Goal: Information Seeking & Learning: Check status

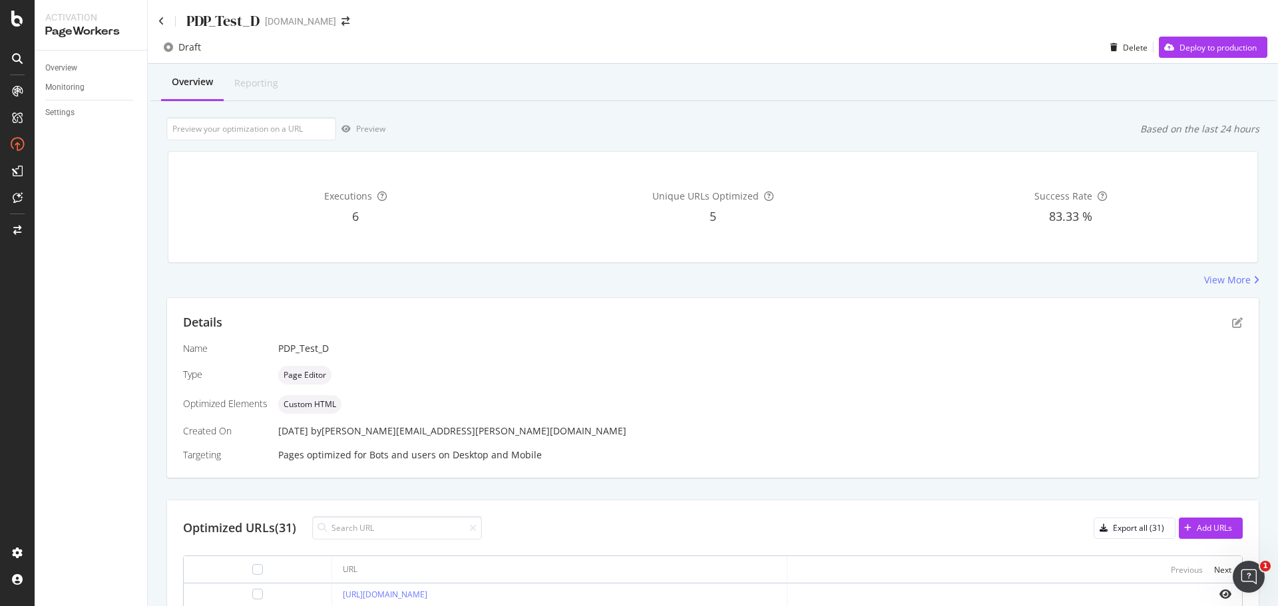
scroll to position [391, 0]
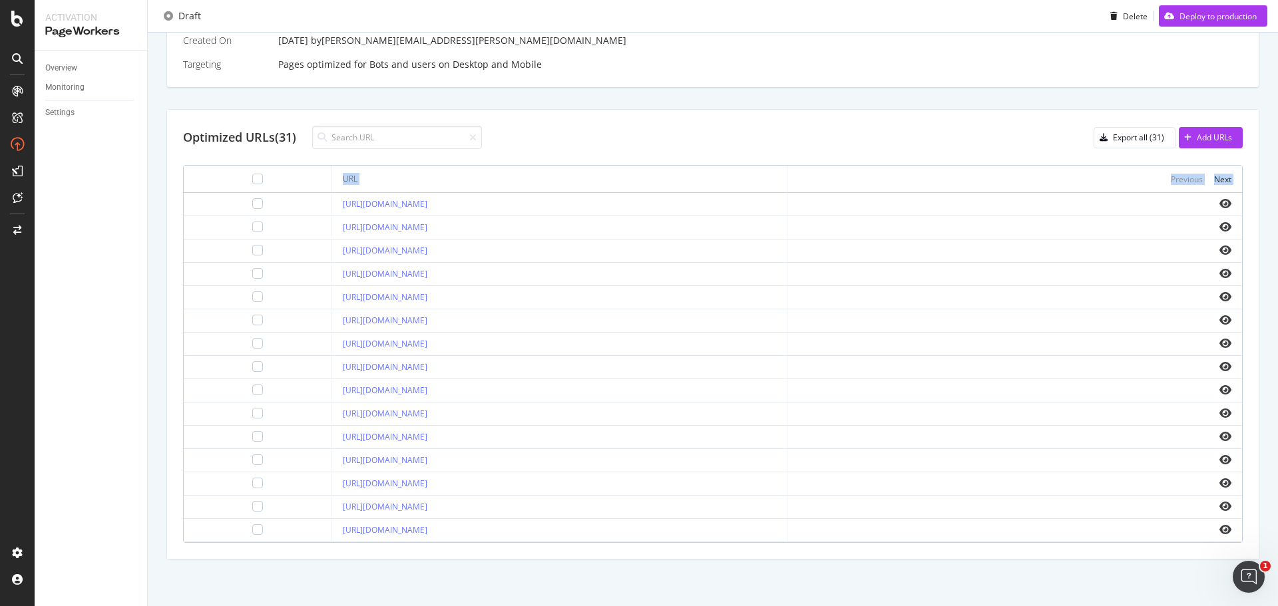
drag, startPoint x: 280, startPoint y: 209, endPoint x: 728, endPoint y: 420, distance: 495.1
click at [760, 564] on div "Overview Reporting Preview Based on the last 24 hours Executions 6 Unique URLs …" at bounding box center [713, 139] width 1130 height 933
copy table "URL Previous Next"
click at [1219, 178] on div "Next" at bounding box center [1222, 179] width 17 height 11
click at [1219, 200] on icon "eye" at bounding box center [1225, 203] width 12 height 11
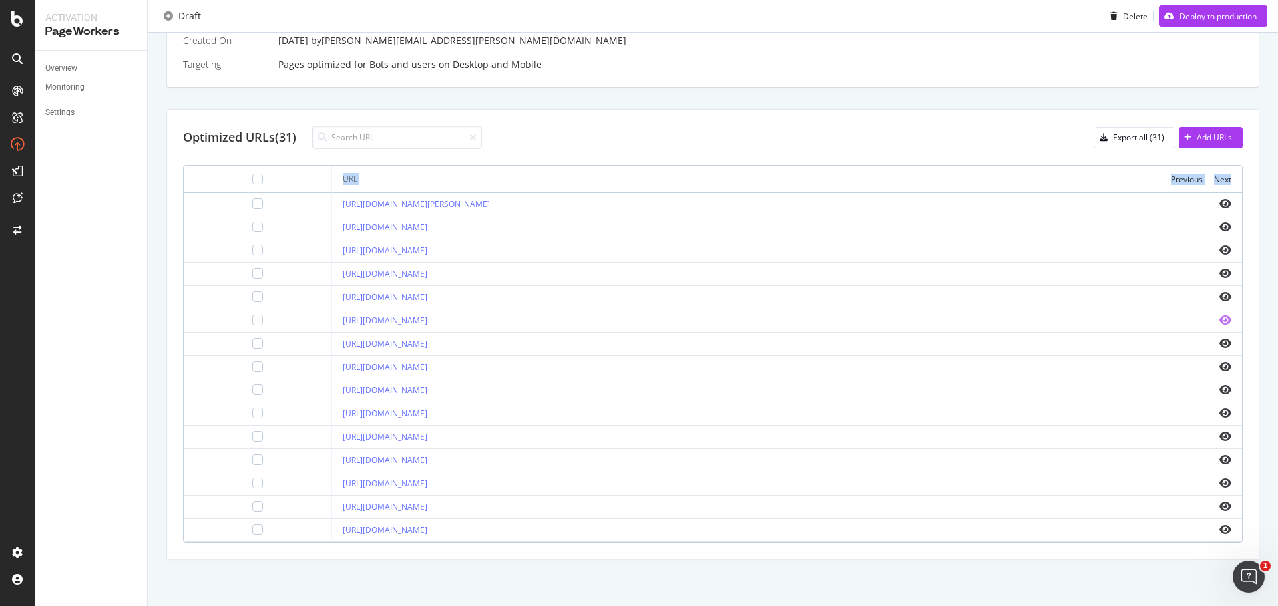
click at [1219, 317] on icon "eye" at bounding box center [1225, 320] width 12 height 11
click at [1219, 485] on icon "eye" at bounding box center [1225, 483] width 12 height 11
click at [1219, 530] on icon "eye" at bounding box center [1225, 529] width 12 height 11
click at [678, 572] on div "Overview Reporting Preview Based on the last 24 hours Executions 6 Unique URLs …" at bounding box center [713, 139] width 1130 height 933
